Goal: Task Accomplishment & Management: Complete application form

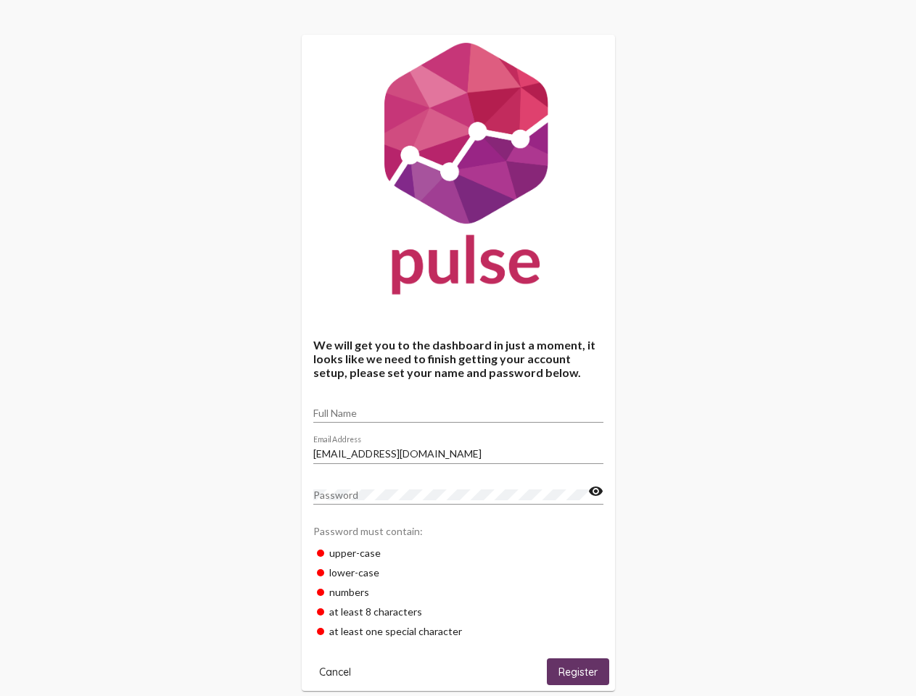
click at [458, 408] on input "Full Name" at bounding box center [458, 414] width 290 height 12
click at [458, 450] on input "[EMAIL_ADDRESS][DOMAIN_NAME]" at bounding box center [458, 454] width 290 height 12
click at [596, 492] on mat-icon "visibility" at bounding box center [595, 491] width 15 height 17
click at [335, 672] on span "Cancel" at bounding box center [335, 672] width 32 height 13
click at [578, 672] on span "Register" at bounding box center [578, 672] width 39 height 13
